Goal: Task Accomplishment & Management: Complete application form

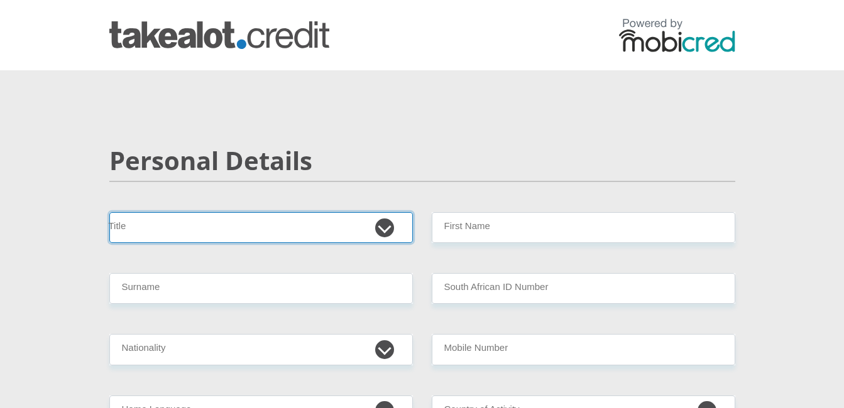
click at [274, 229] on select "Mr Ms Mrs Dr [PERSON_NAME]" at bounding box center [260, 227] width 303 height 31
select select "Ms"
click at [109, 212] on select "Mr Ms Mrs Dr [PERSON_NAME]" at bounding box center [260, 227] width 303 height 31
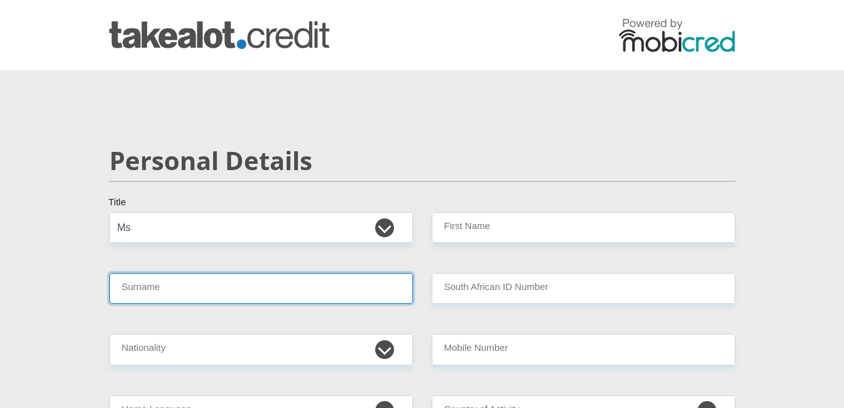
click at [194, 298] on input "Surname" at bounding box center [260, 288] width 303 height 31
type input "Martiens"
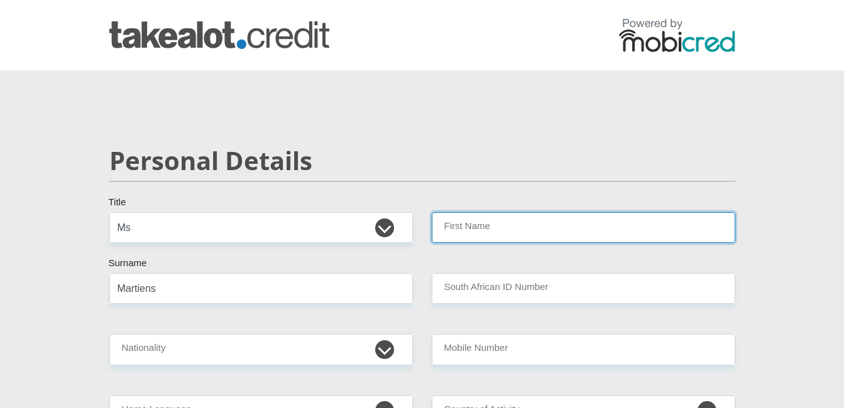
type input "Elvinnita"
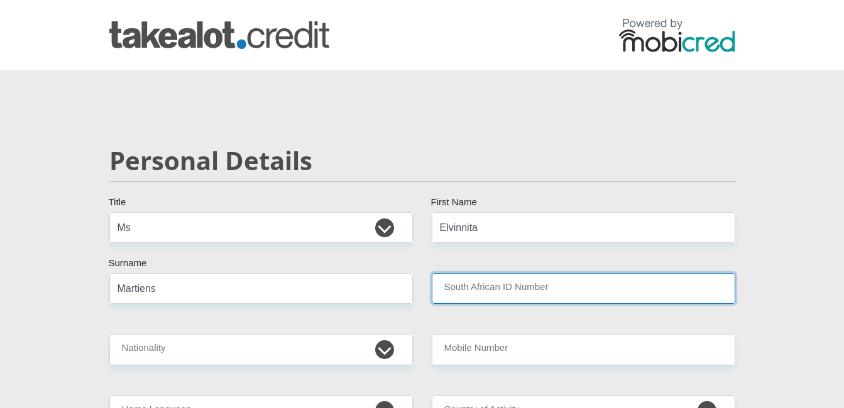
type input "9411170047088"
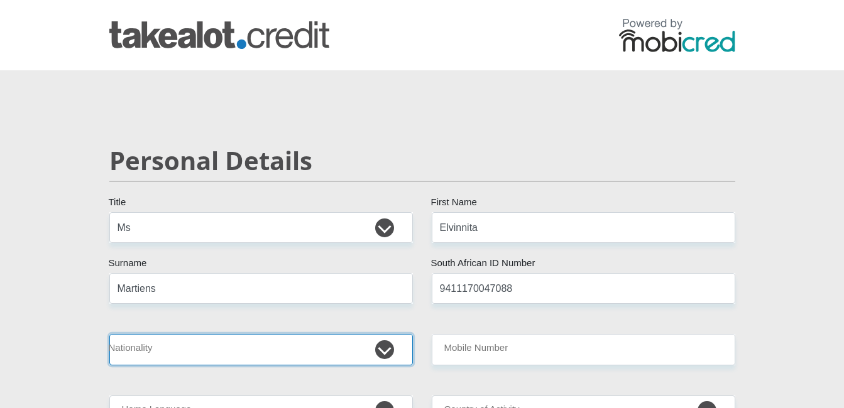
select select "ZAF"
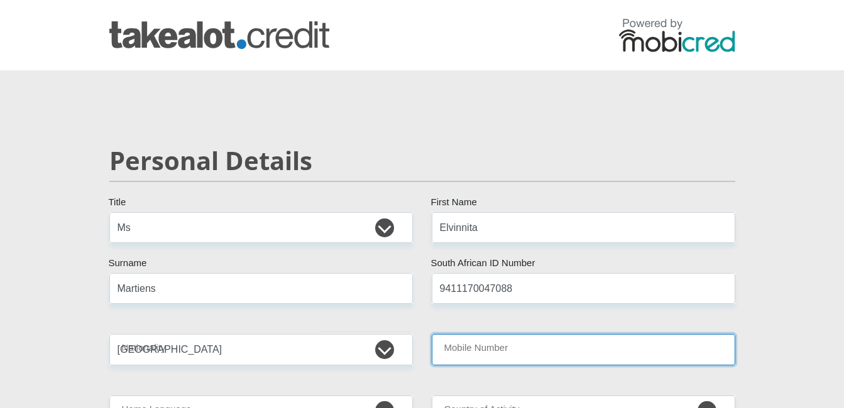
type input "0752017019"
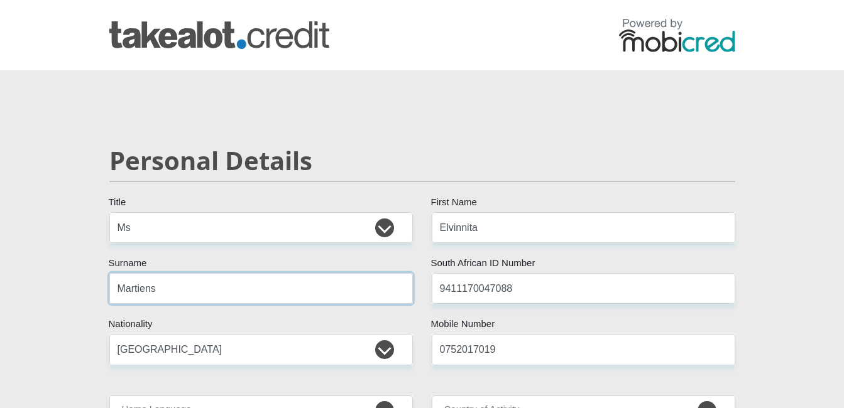
scroll to position [357, 0]
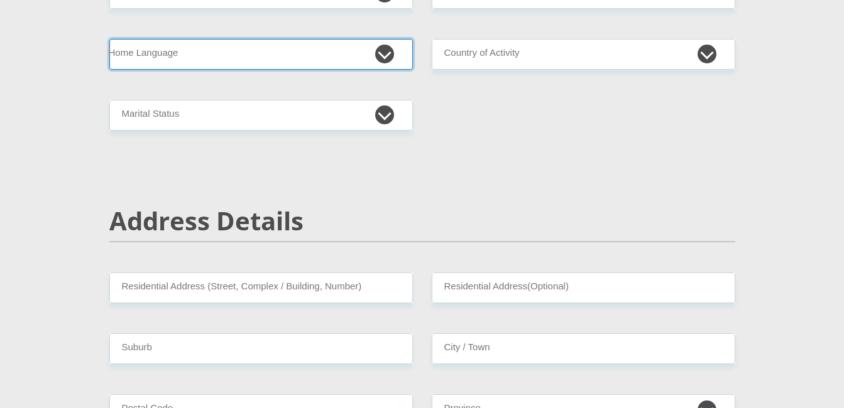
click at [388, 57] on select "Afrikaans English Sepedi South Ndebele Southern Sotho Swati Tsonga Tswana Venda…" at bounding box center [260, 54] width 303 height 31
select select "eng"
click at [109, 39] on select "Afrikaans English Sepedi South Ndebele Southern Sotho Swati Tsonga Tswana Venda…" at bounding box center [260, 54] width 303 height 31
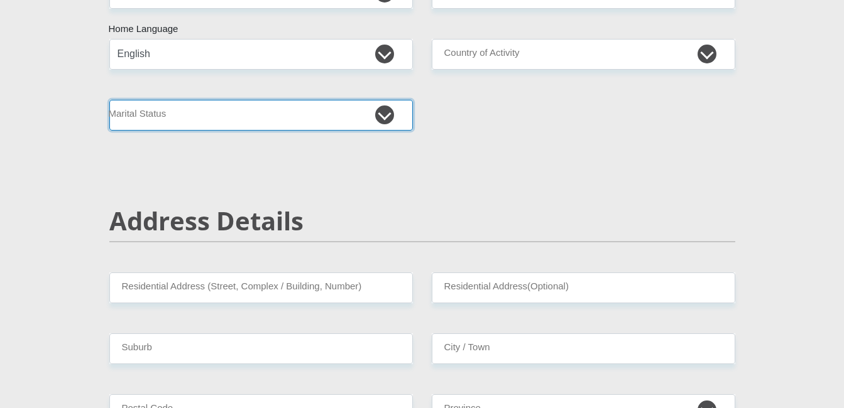
click at [383, 116] on select "Married ANC Single Divorced Widowed Married COP or Customary Law" at bounding box center [260, 115] width 303 height 31
select select "2"
click at [109, 100] on select "Married ANC Single Divorced Widowed Married COP or Customary Law" at bounding box center [260, 115] width 303 height 31
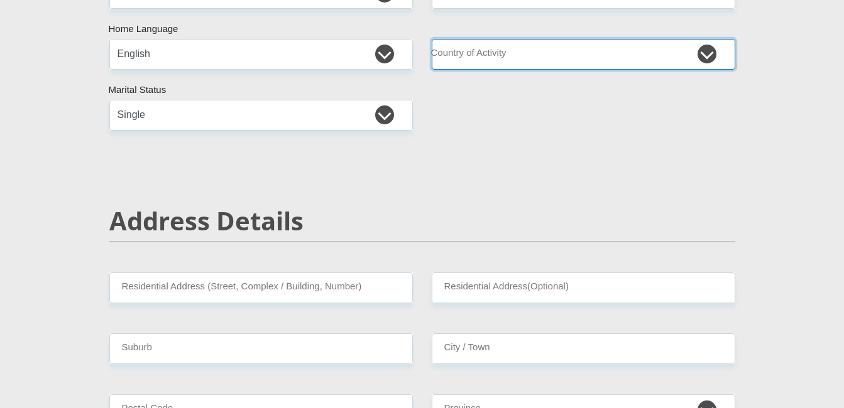
click at [529, 55] on select "[GEOGRAPHIC_DATA] [GEOGRAPHIC_DATA] [GEOGRAPHIC_DATA] [GEOGRAPHIC_DATA] [GEOGRA…" at bounding box center [583, 54] width 303 height 31
select select "ZAF"
click at [432, 39] on select "[GEOGRAPHIC_DATA] [GEOGRAPHIC_DATA] [GEOGRAPHIC_DATA] [GEOGRAPHIC_DATA] [GEOGRA…" at bounding box center [583, 54] width 303 height 31
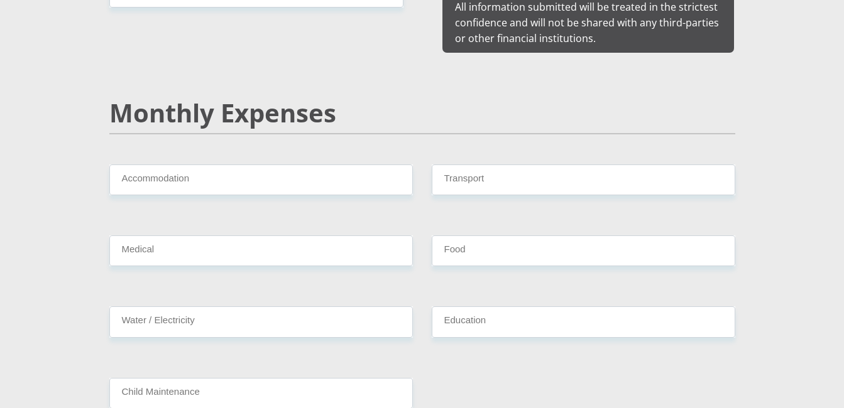
scroll to position [1784, 0]
